Goal: Task Accomplishment & Management: Manage account settings

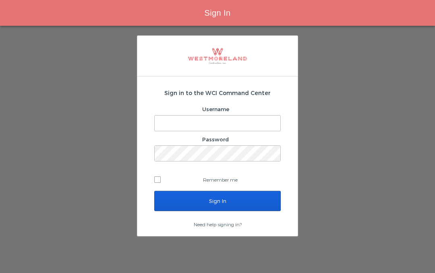
type input "[EMAIL_ADDRESS][PERSON_NAME][DOMAIN_NAME]"
click at [227, 202] on input "Sign In" at bounding box center [217, 201] width 127 height 20
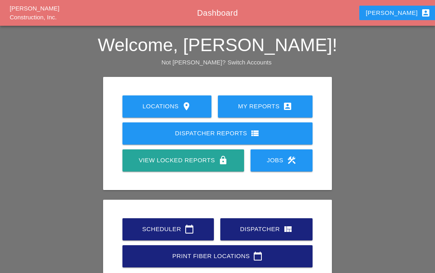
click at [162, 227] on div "Scheduler calendar_today" at bounding box center [168, 229] width 66 height 10
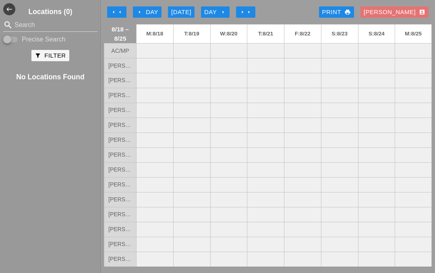
click at [122, 8] on button "arrow_left arrow_left" at bounding box center [116, 11] width 19 height 11
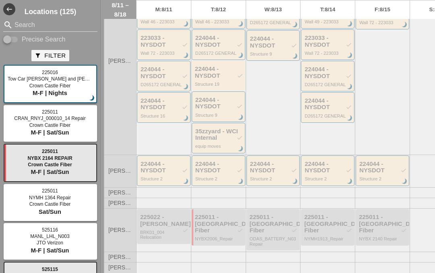
scroll to position [360, 0]
click at [157, 227] on div "225022 - Hugh O'Kane check" at bounding box center [164, 220] width 48 height 13
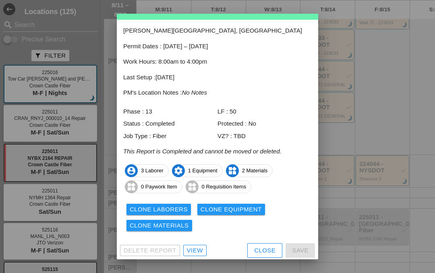
scroll to position [27, 0]
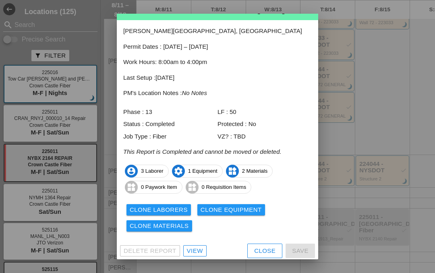
click at [193, 251] on div "View" at bounding box center [195, 251] width 16 height 9
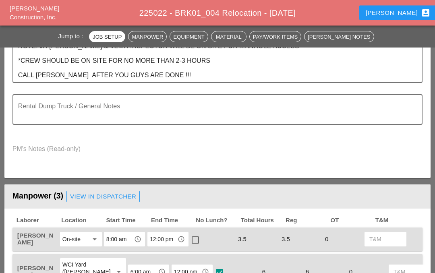
scroll to position [270, 0]
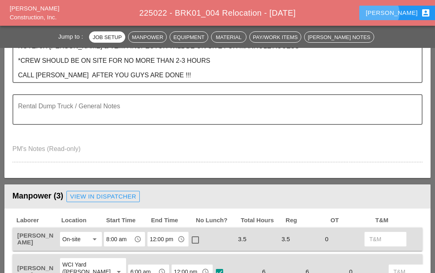
click at [400, 10] on div "Iwan account_box" at bounding box center [398, 13] width 65 height 10
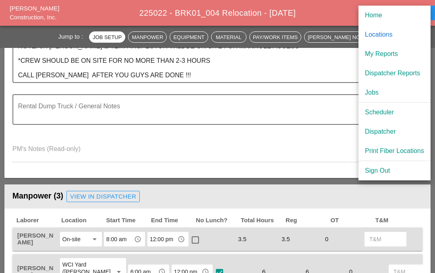
click at [395, 55] on div "My Reports" at bounding box center [394, 54] width 59 height 10
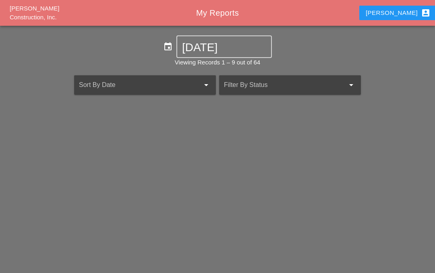
scroll to position [35, 0]
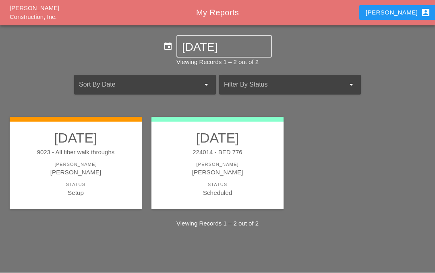
click at [64, 162] on div "[PERSON_NAME]" at bounding box center [76, 165] width 116 height 7
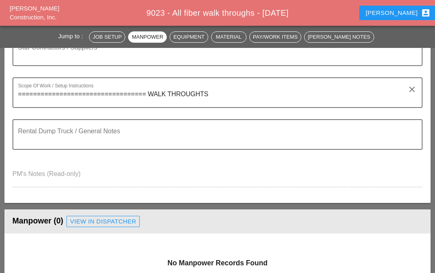
scroll to position [173, 0]
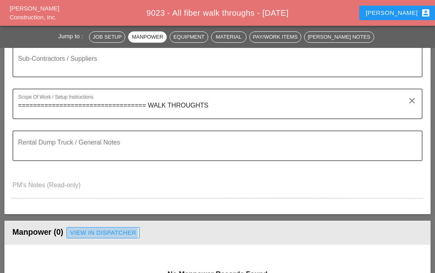
click at [111, 229] on div "View in Dispatcher" at bounding box center [103, 233] width 66 height 9
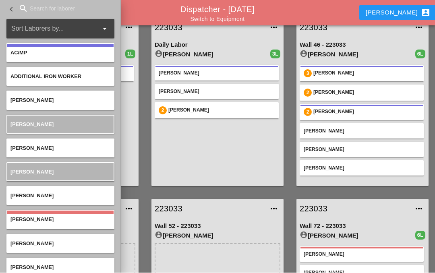
scroll to position [35, 0]
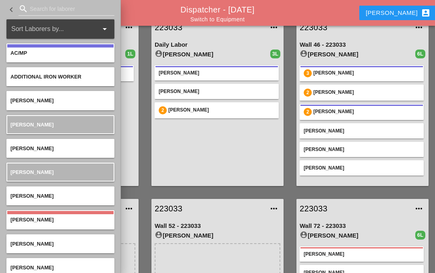
click at [26, 4] on div "search" at bounding box center [67, 8] width 96 height 13
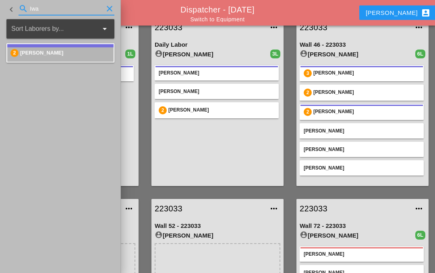
type input "Iwa"
click at [75, 82] on aside "keyboard_arrow_left search Iwa clear Sort Laborers by... arrow_drop_down 2 Iwan…" at bounding box center [60, 136] width 121 height 273
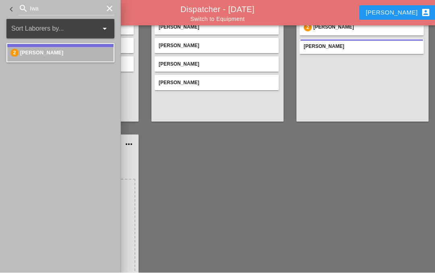
scroll to position [641, 0]
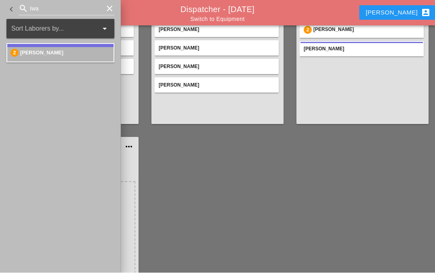
click at [137, 196] on div "All fiber walk throughs account_circle Iwan Belfor" at bounding box center [72, 231] width 132 height 149
click at [140, 199] on div "9023 more_horiz All fiber walk throughs account_circle Iwan Belfor" at bounding box center [72, 221] width 145 height 181
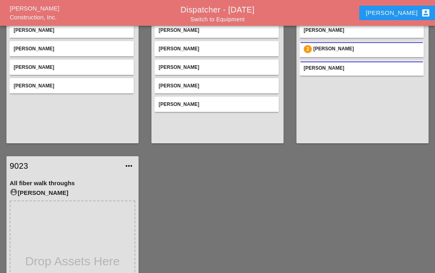
click at [22, 160] on link "9023" at bounding box center [65, 166] width 110 height 12
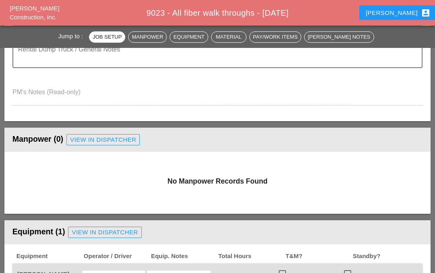
scroll to position [266, 0]
click at [108, 141] on div "View in Dispatcher" at bounding box center [103, 139] width 66 height 9
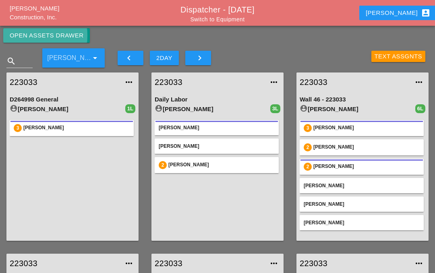
click at [61, 30] on button "Open Assets Drawer" at bounding box center [46, 35] width 87 height 15
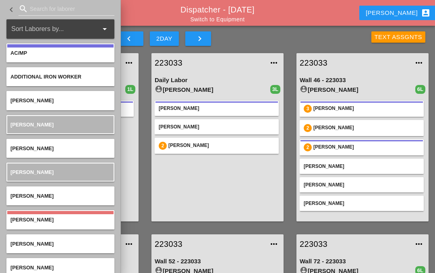
click at [26, 6] on icon "search" at bounding box center [24, 9] width 10 height 10
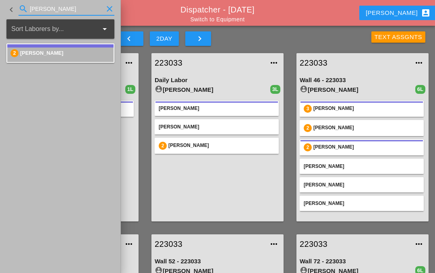
type input "[PERSON_NAME]"
click at [71, 83] on aside "keyboard_arrow_left search Iwan clear Sort Laborers by... arrow_drop_down 2 Iwa…" at bounding box center [60, 136] width 121 height 273
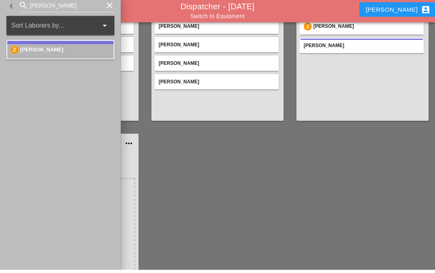
scroll to position [676, 0]
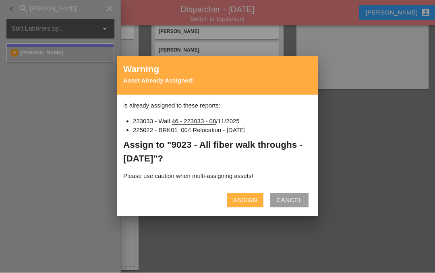
click at [246, 202] on div "Assign" at bounding box center [245, 200] width 24 height 9
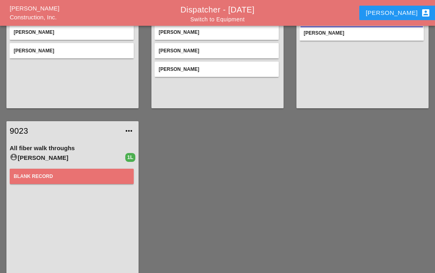
click at [28, 126] on link "9023" at bounding box center [65, 131] width 110 height 12
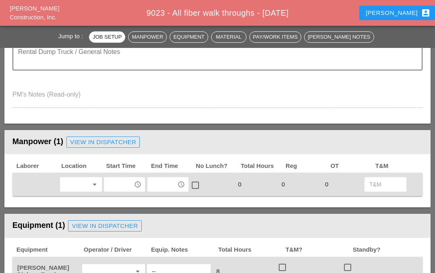
scroll to position [251, 0]
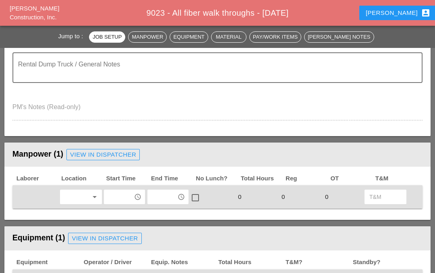
click at [94, 198] on icon "arrow_drop_down" at bounding box center [95, 197] width 10 height 10
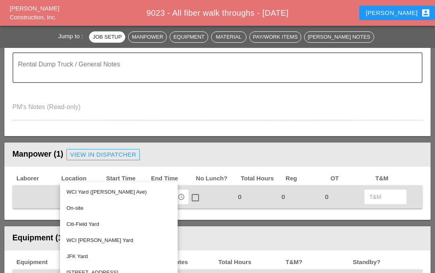
click at [109, 210] on div "On-site" at bounding box center [119, 209] width 105 height 10
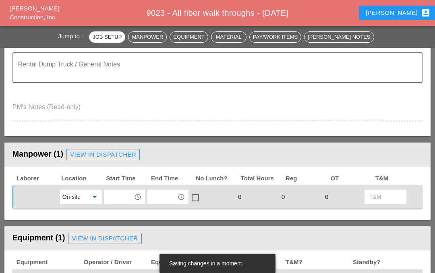
click at [142, 196] on div "access_time" at bounding box center [138, 197] width 10 height 10
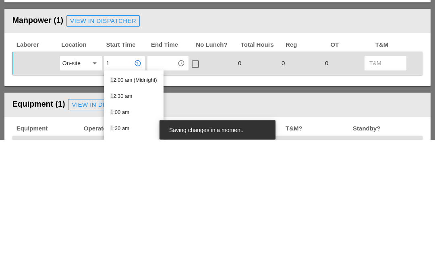
type input "12"
click at [150, 241] on div "12 :00 pm (Noon)" at bounding box center [133, 246] width 47 height 10
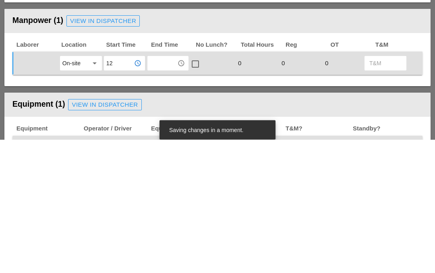
click at [164, 191] on input "text" at bounding box center [162, 197] width 25 height 13
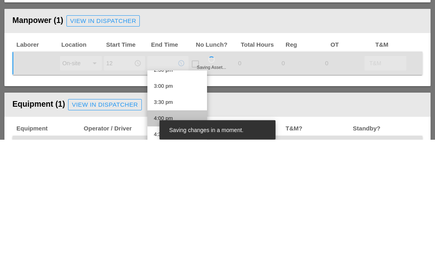
scroll to position [477, 0]
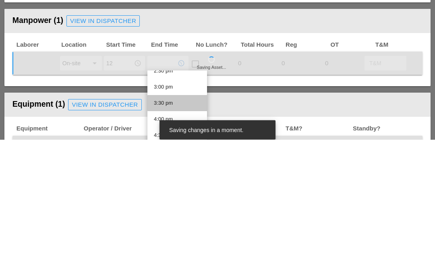
click at [189, 232] on div "3:30 pm" at bounding box center [177, 237] width 47 height 10
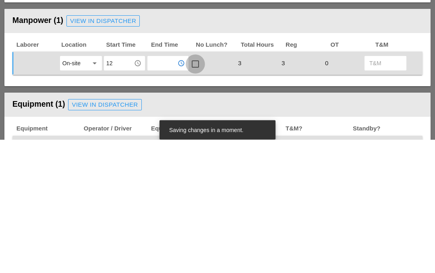
click at [198, 191] on div at bounding box center [196, 198] width 14 height 14
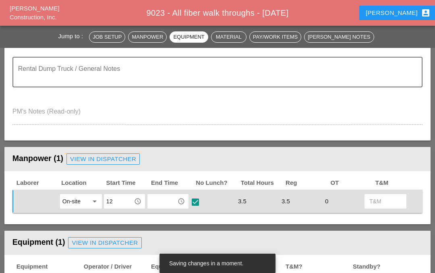
scroll to position [249, 0]
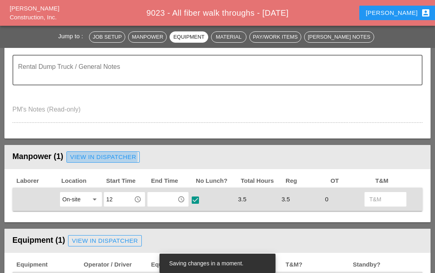
click at [111, 154] on div "View in Dispatcher" at bounding box center [103, 157] width 66 height 9
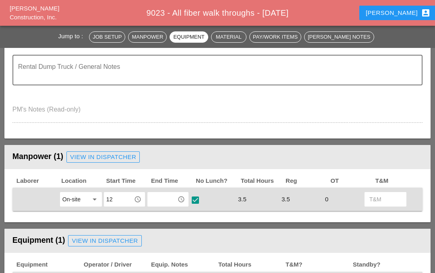
click at [111, 157] on div "View in Dispatcher" at bounding box center [103, 157] width 66 height 9
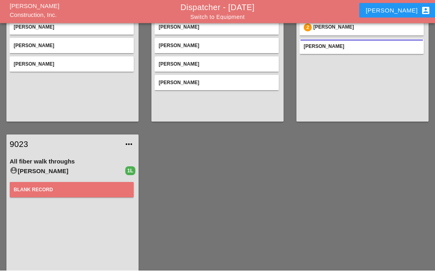
scroll to position [661, 0]
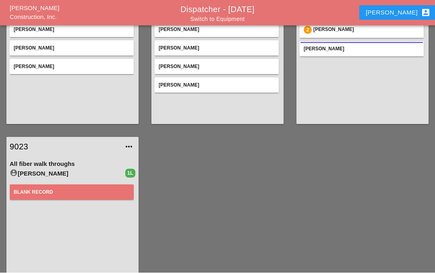
click at [73, 189] on div "BLANK RECORD" at bounding box center [72, 192] width 116 height 7
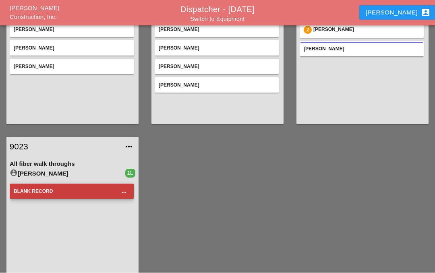
click at [131, 142] on icon "more_horiz" at bounding box center [129, 147] width 10 height 10
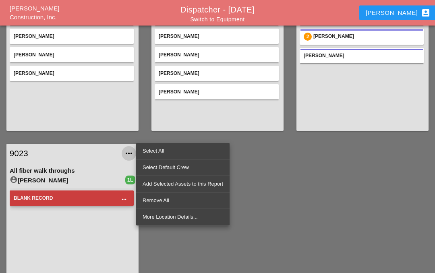
scroll to position [649, 0]
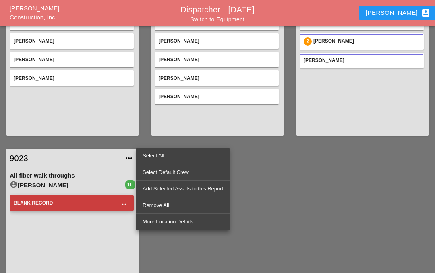
click at [19, 153] on link "9023" at bounding box center [65, 158] width 110 height 12
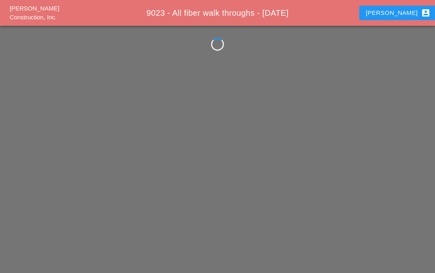
scroll to position [35, 0]
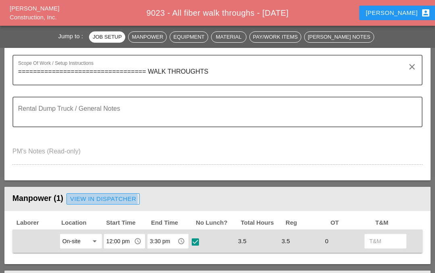
click at [105, 197] on div "View in Dispatcher" at bounding box center [103, 199] width 66 height 9
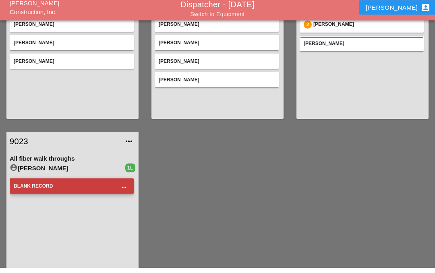
scroll to position [658, 0]
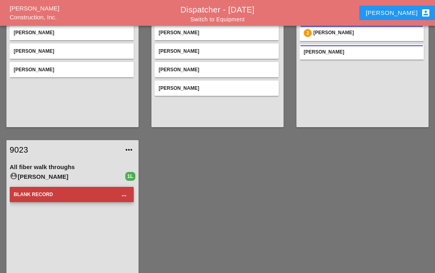
click at [89, 191] on div "BLANK RECORD" at bounding box center [72, 194] width 116 height 7
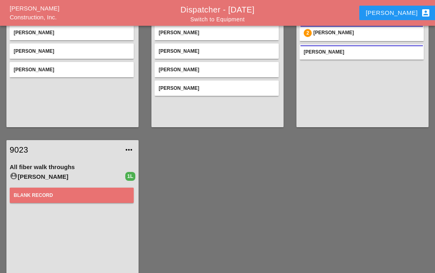
click at [132, 145] on icon "more_horiz" at bounding box center [129, 150] width 10 height 10
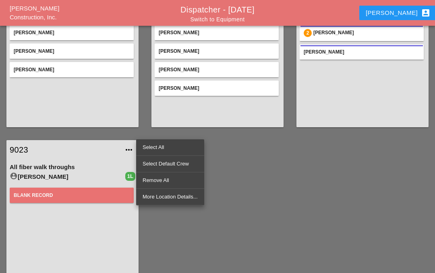
click at [71, 188] on div "BLANK RECORD" at bounding box center [72, 195] width 124 height 15
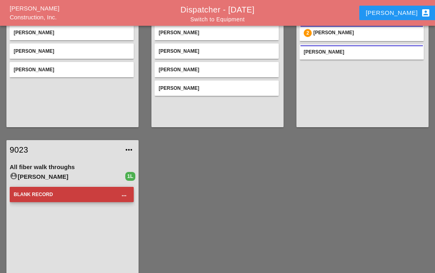
click at [127, 145] on icon "more_horiz" at bounding box center [129, 150] width 10 height 10
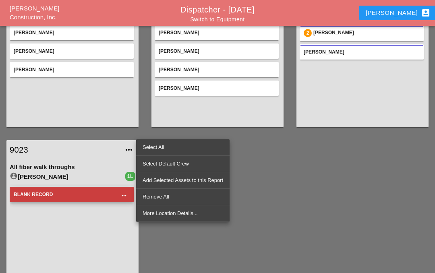
click at [106, 242] on div "BLANK RECORD more_horiz" at bounding box center [73, 245] width 126 height 121
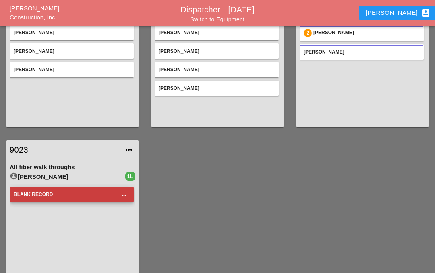
click at [25, 146] on link "9023" at bounding box center [65, 150] width 110 height 12
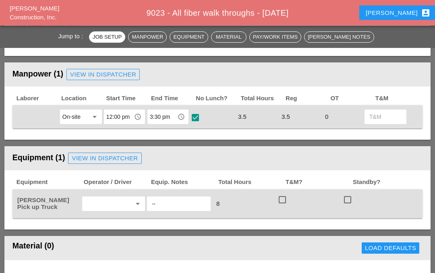
scroll to position [332, 0]
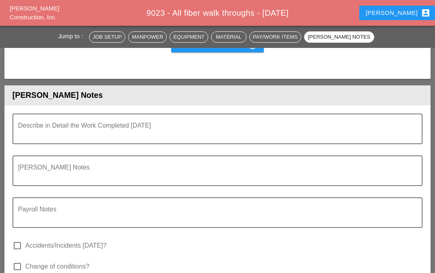
click at [59, 130] on textarea "Describe in Detail the Work Completed Today" at bounding box center [214, 133] width 393 height 19
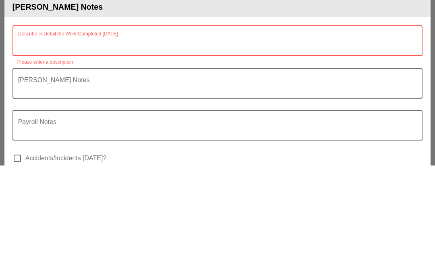
scroll to position [686, 0]
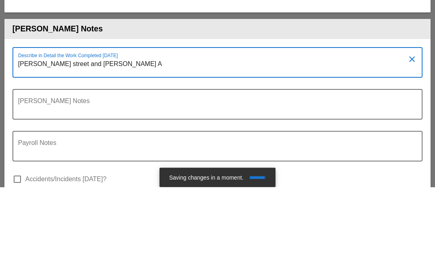
click at [107, 209] on div at bounding box center [217, 211] width 401 height 5
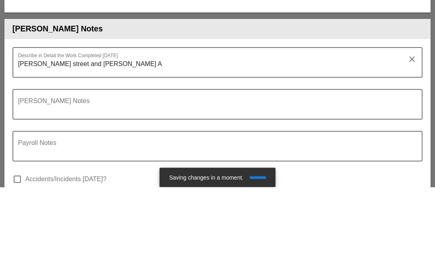
scroll to position [773, 0]
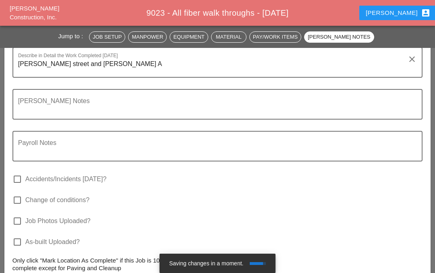
click at [99, 68] on textarea "Dean street and Classon A" at bounding box center [214, 67] width 393 height 19
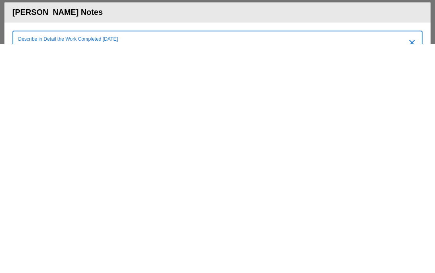
scroll to position [561, 0]
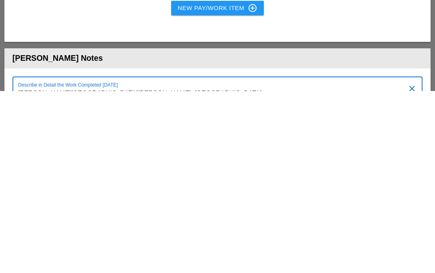
type textarea "[PERSON_NAME][GEOGRAPHIC_DATA][PERSON_NAME] [GEOGRAPHIC_DATA]"
click at [369, 231] on header "[PERSON_NAME] Notes" at bounding box center [217, 241] width 426 height 20
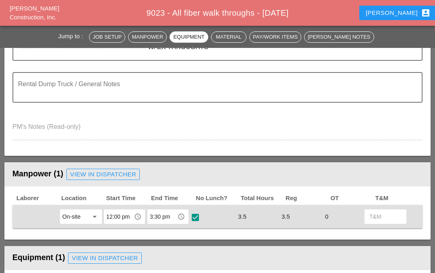
scroll to position [216, 0]
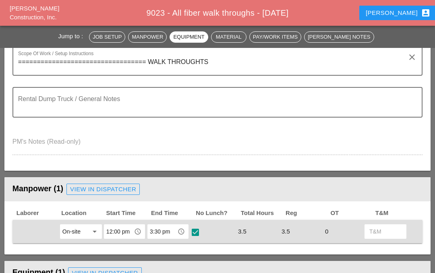
click at [42, 231] on div at bounding box center [38, 232] width 42 height 2
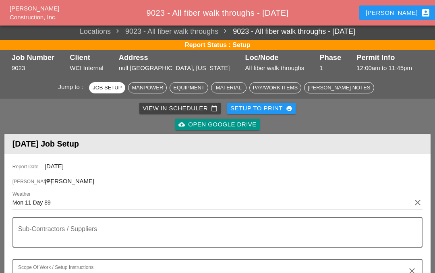
scroll to position [0, 0]
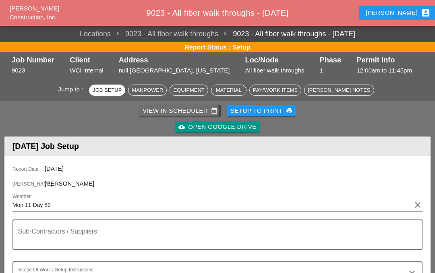
click at [173, 112] on div "View in Scheduler calendar_today" at bounding box center [180, 110] width 75 height 9
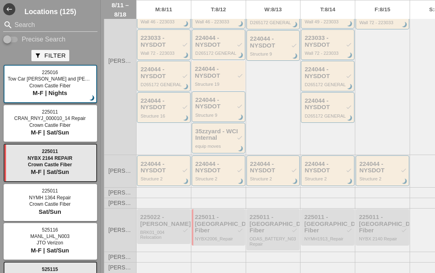
scroll to position [360, 0]
click at [155, 227] on div "225022 - Hugh O'Kane check" at bounding box center [164, 220] width 48 height 13
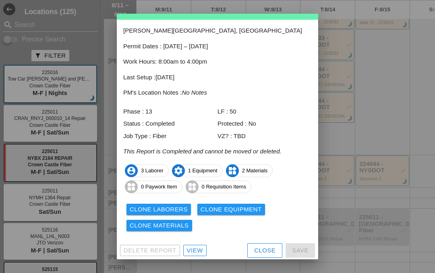
scroll to position [27, 0]
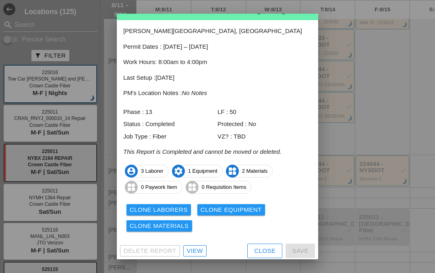
click at [194, 247] on div "View" at bounding box center [195, 251] width 16 height 9
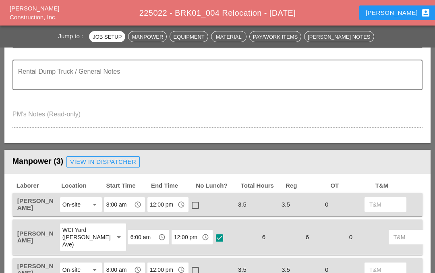
scroll to position [305, 0]
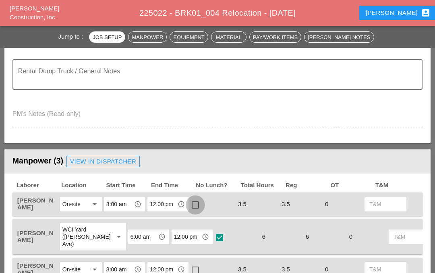
click at [199, 198] on div at bounding box center [196, 205] width 14 height 14
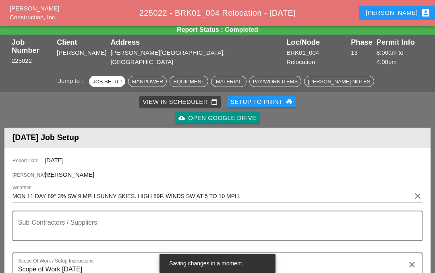
scroll to position [0, 0]
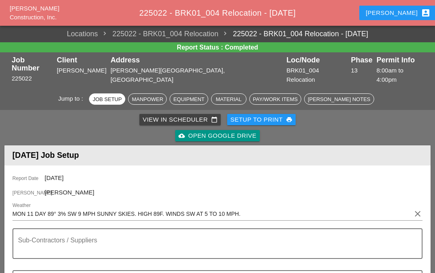
click at [177, 114] on link "View in Scheduler calendar_today" at bounding box center [179, 119] width 81 height 11
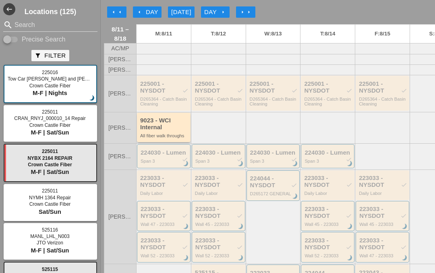
click at [150, 131] on div "9023 - WCI Internal" at bounding box center [164, 123] width 48 height 13
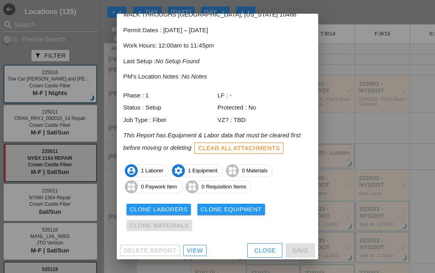
scroll to position [43, 0]
click at [191, 249] on div "View" at bounding box center [195, 251] width 16 height 9
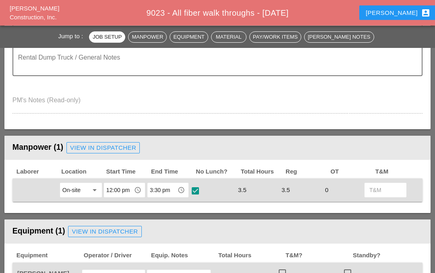
scroll to position [258, 0]
click at [172, 185] on input "3:30 pm" at bounding box center [162, 190] width 25 height 13
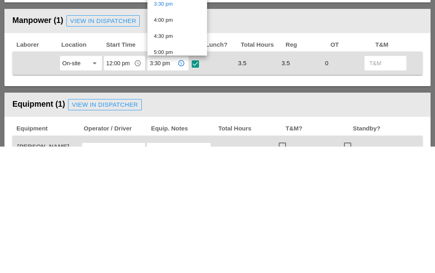
scroll to position [442, 0]
click at [182, 140] on div "4:00 pm" at bounding box center [177, 145] width 47 height 10
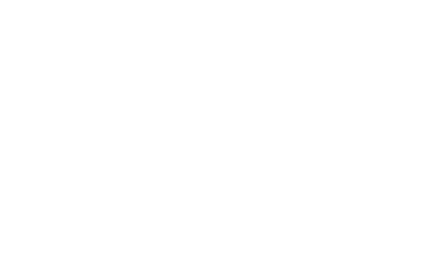
scroll to position [875, 0]
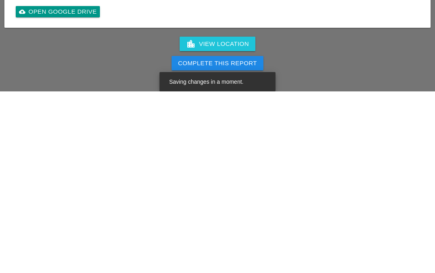
click at [229, 241] on div "Complete This Report" at bounding box center [217, 245] width 79 height 9
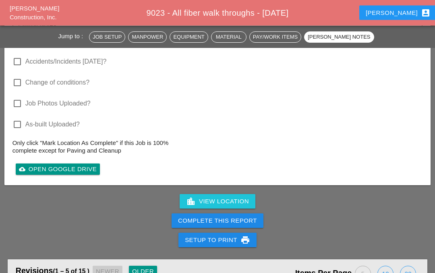
scroll to position [897, 0]
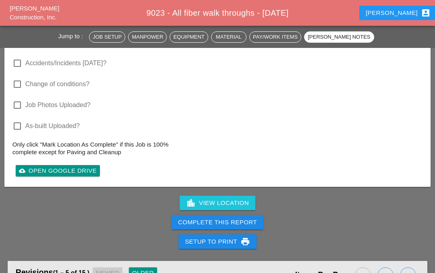
click at [235, 222] on div "Complete This Report" at bounding box center [217, 222] width 79 height 9
